Goal: Check status: Check status

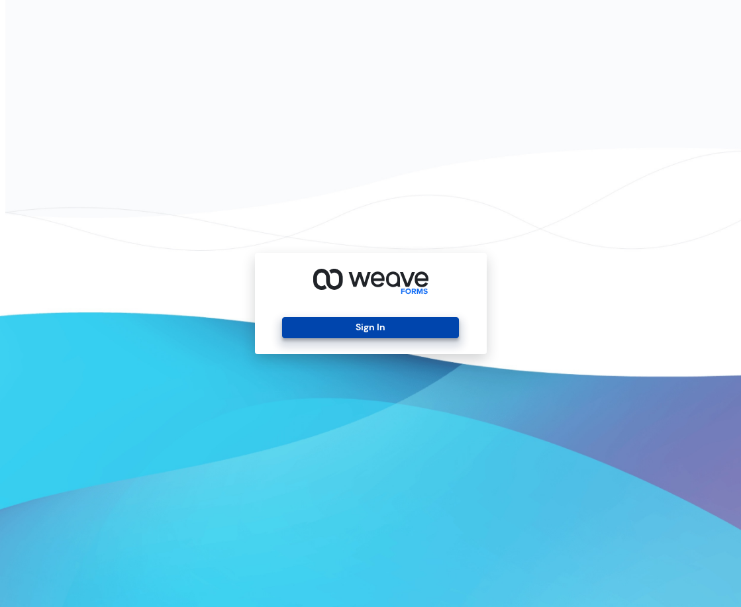
click at [354, 324] on button "Sign In" at bounding box center [370, 327] width 177 height 21
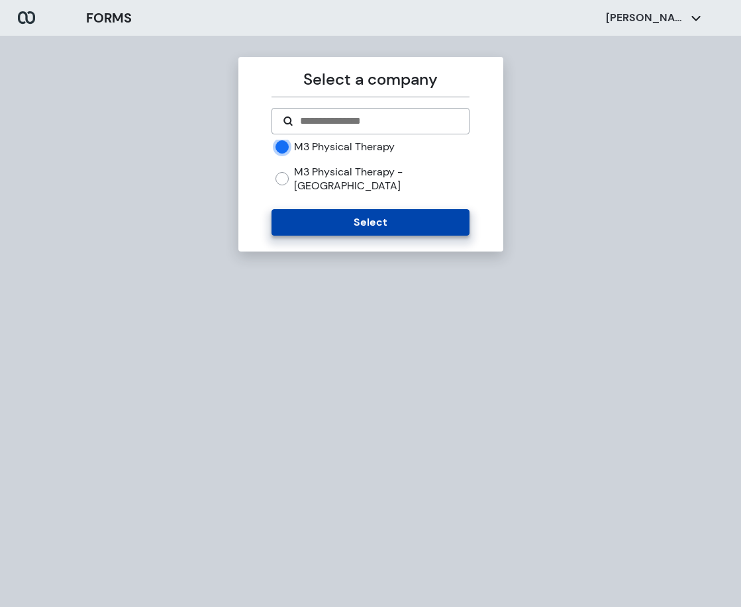
click at [368, 213] on button "Select" at bounding box center [370, 222] width 198 height 26
